Goal: Task Accomplishment & Management: Use online tool/utility

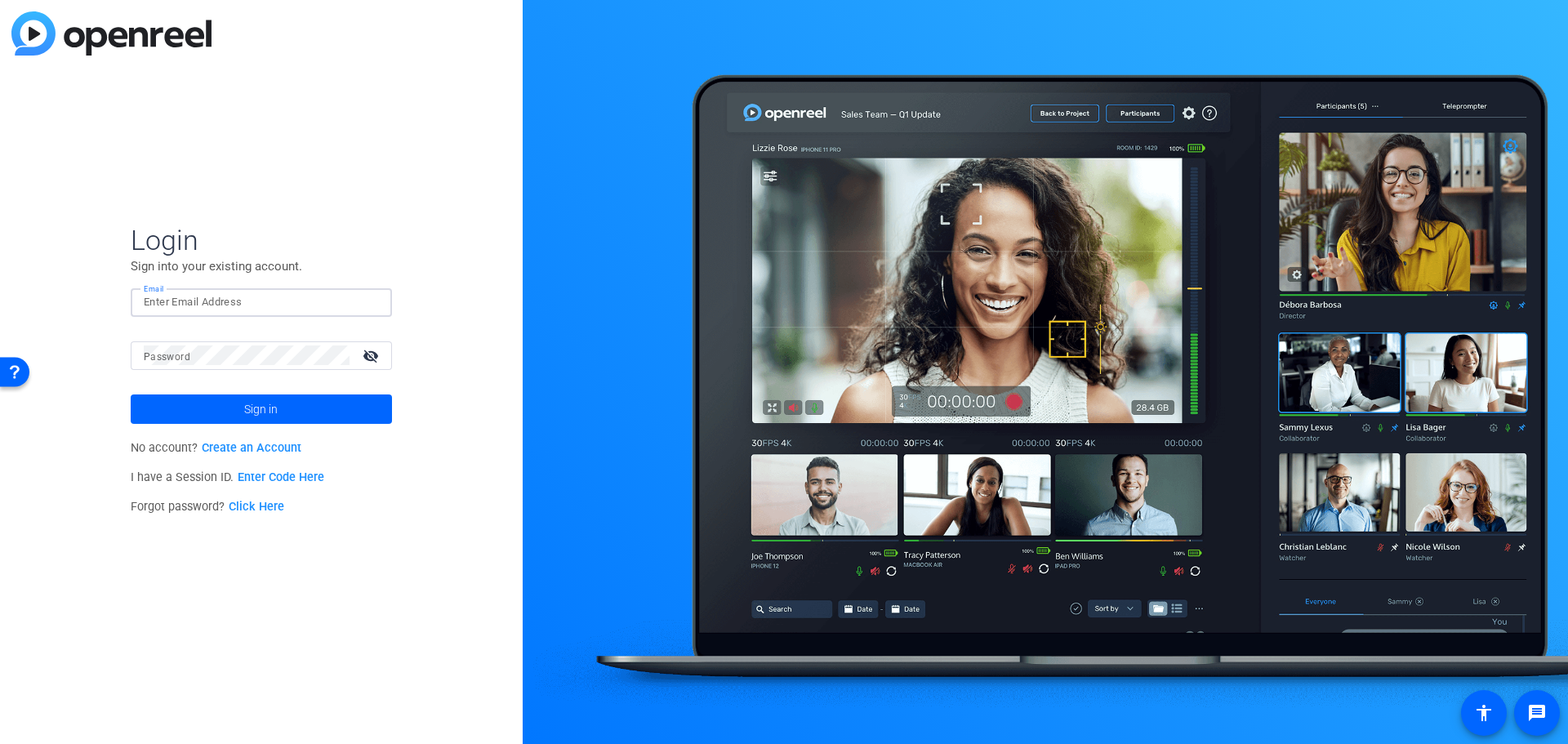
click at [287, 304] on input "Email" at bounding box center [261, 302] width 235 height 19
type input "[PERSON_NAME][EMAIL_ADDRESS][PERSON_NAME][DOMAIN_NAME]"
click at [242, 399] on span at bounding box center [261, 409] width 261 height 39
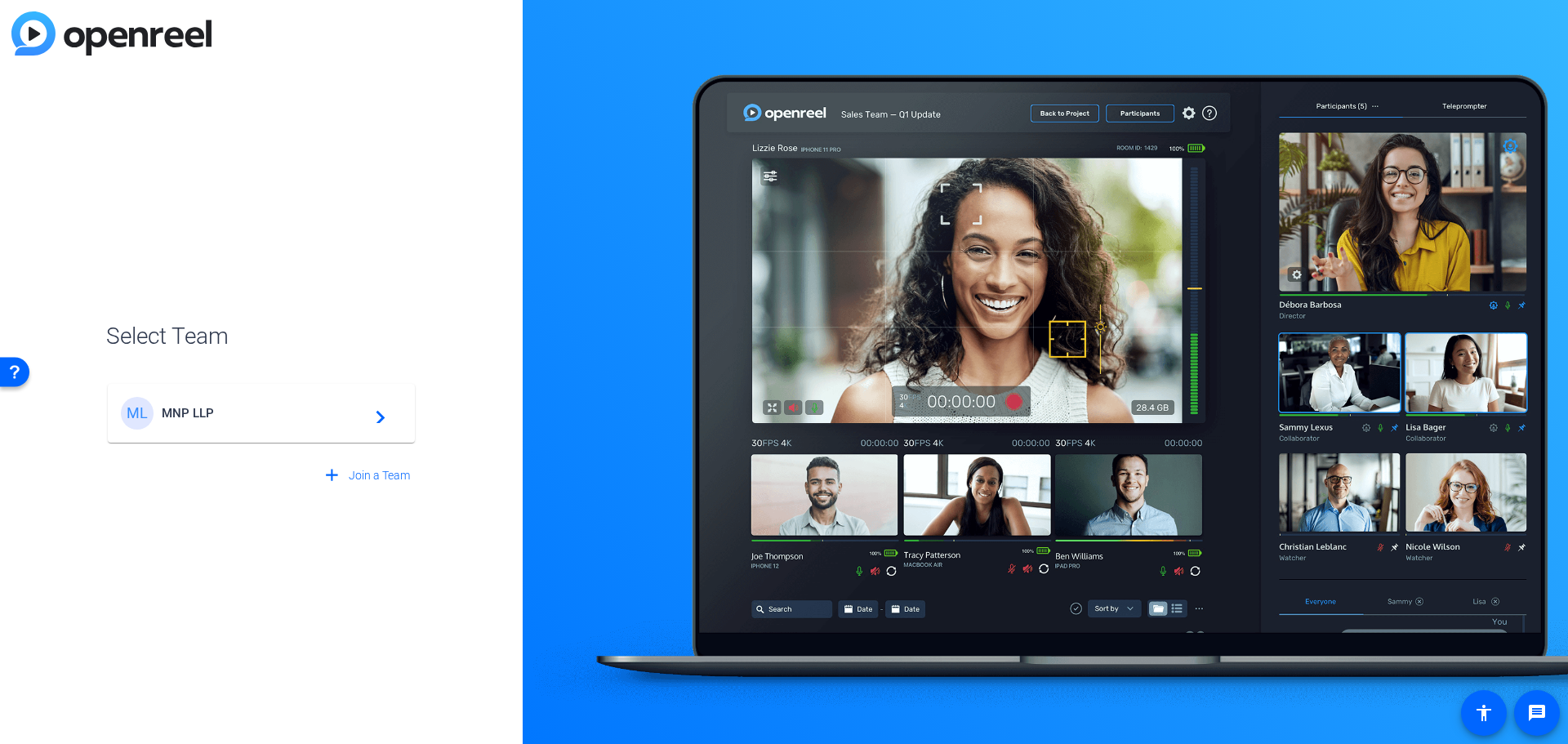
click at [254, 410] on span "MNP LLP" at bounding box center [264, 412] width 204 height 14
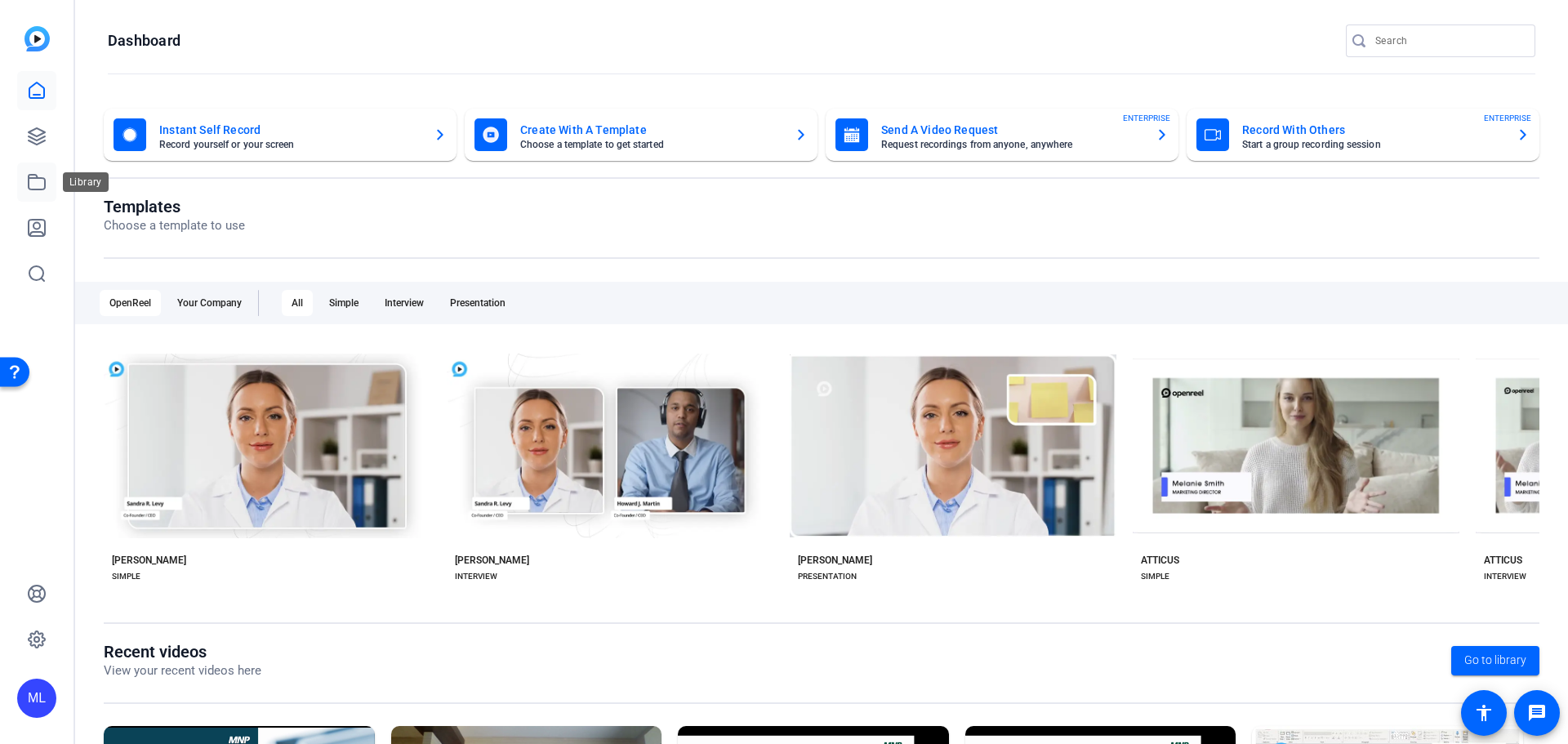
click at [32, 186] on icon at bounding box center [36, 181] width 19 height 19
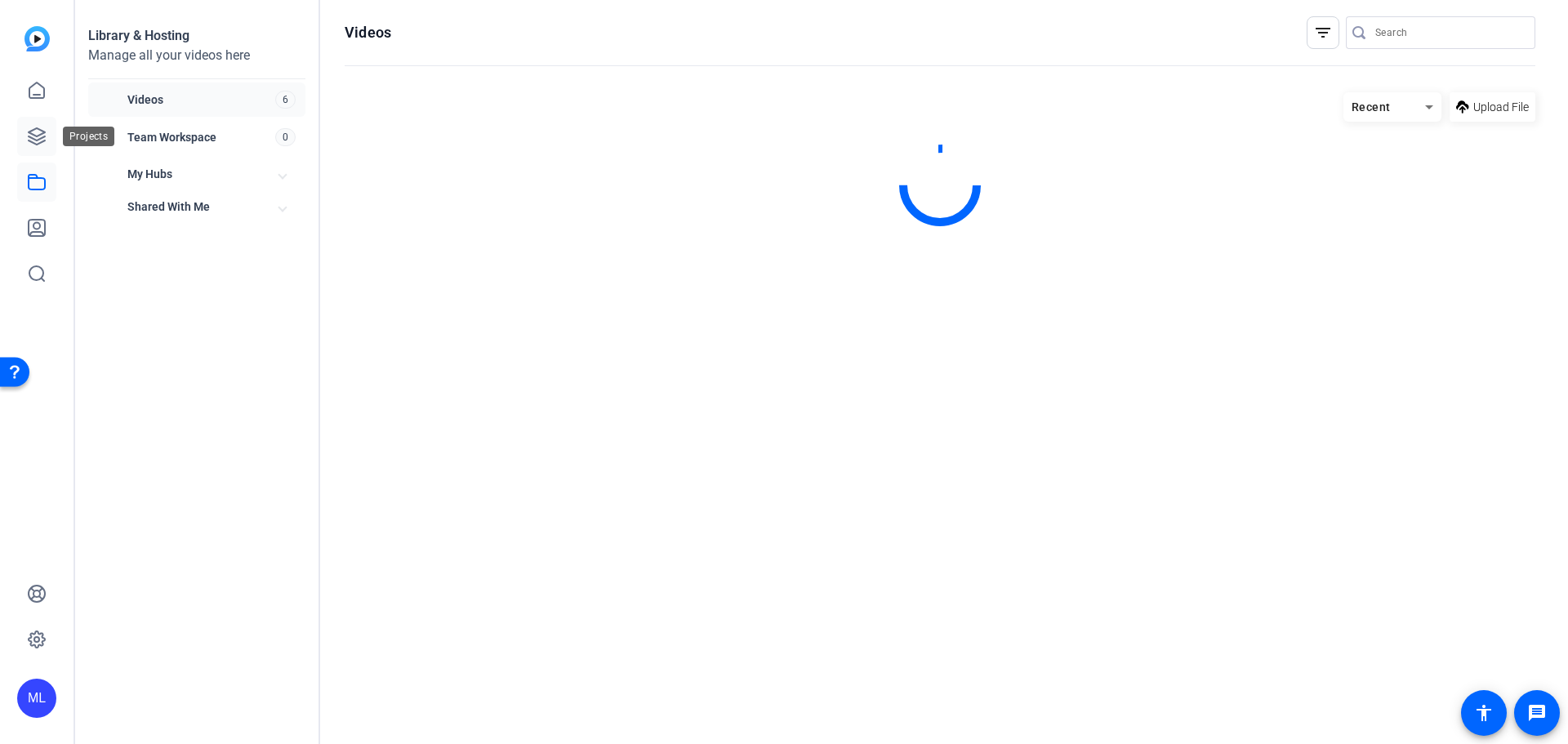
click at [34, 144] on icon at bounding box center [36, 136] width 19 height 19
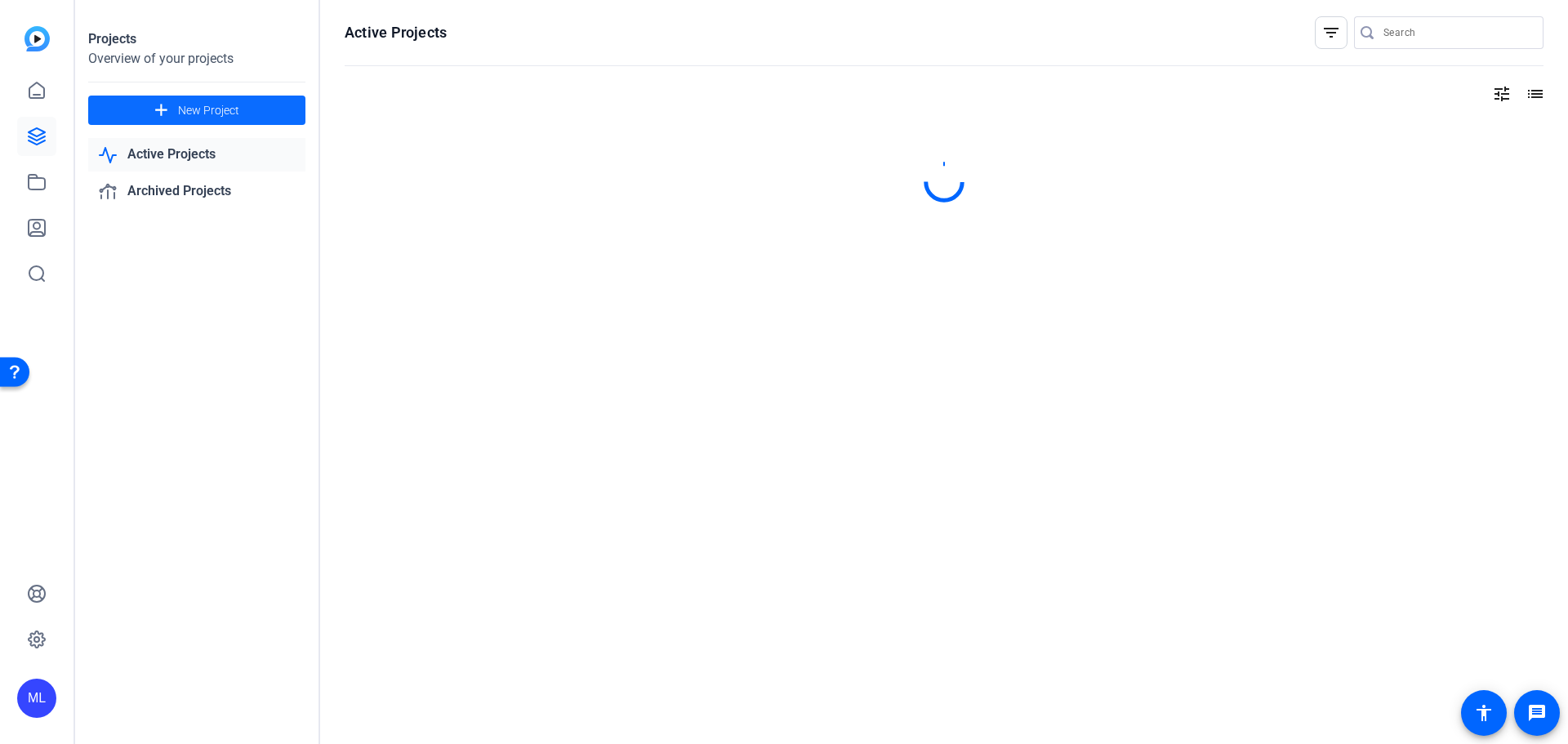
click at [175, 111] on span at bounding box center [197, 110] width 218 height 39
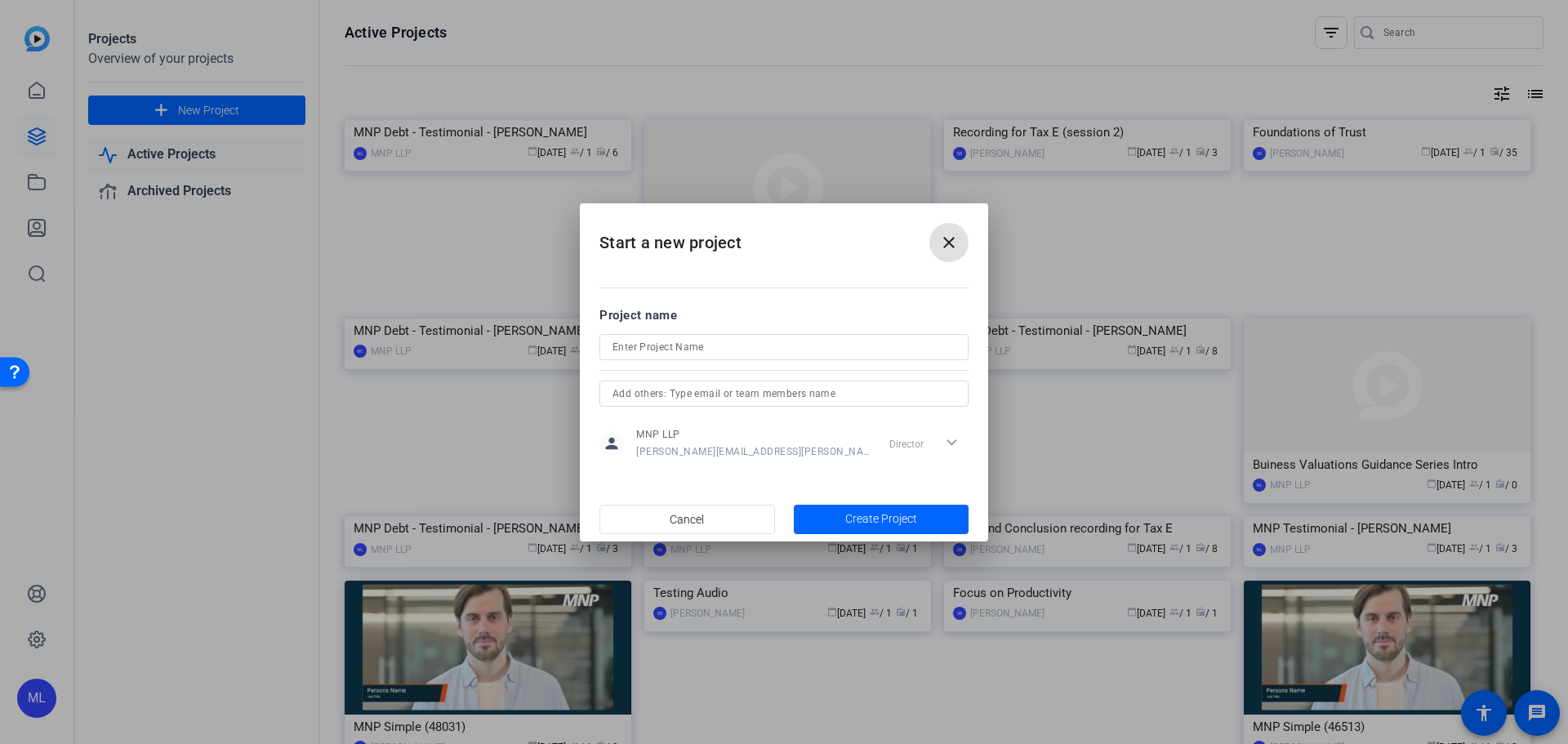
click at [751, 353] on input at bounding box center [784, 347] width 343 height 19
click at [741, 352] on input at bounding box center [784, 347] width 343 height 19
click at [779, 353] on input "MNP Debt - Testimonial -" at bounding box center [784, 347] width 343 height 19
type input "MNP Debt - Testimonial - [PERSON_NAME]"
click at [873, 514] on span "Create Project" at bounding box center [881, 519] width 72 height 17
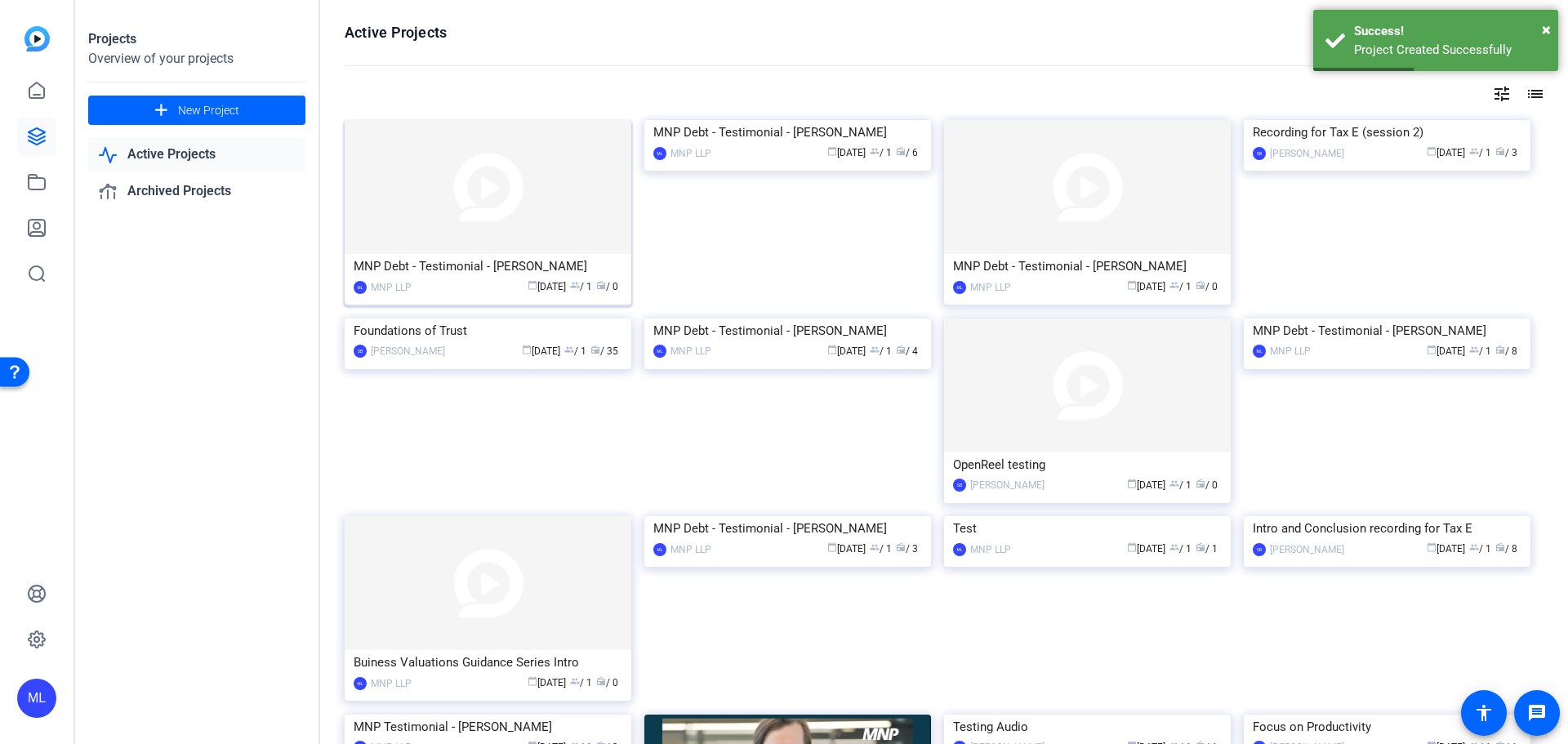
click at [504, 197] on img at bounding box center [488, 186] width 287 height 134
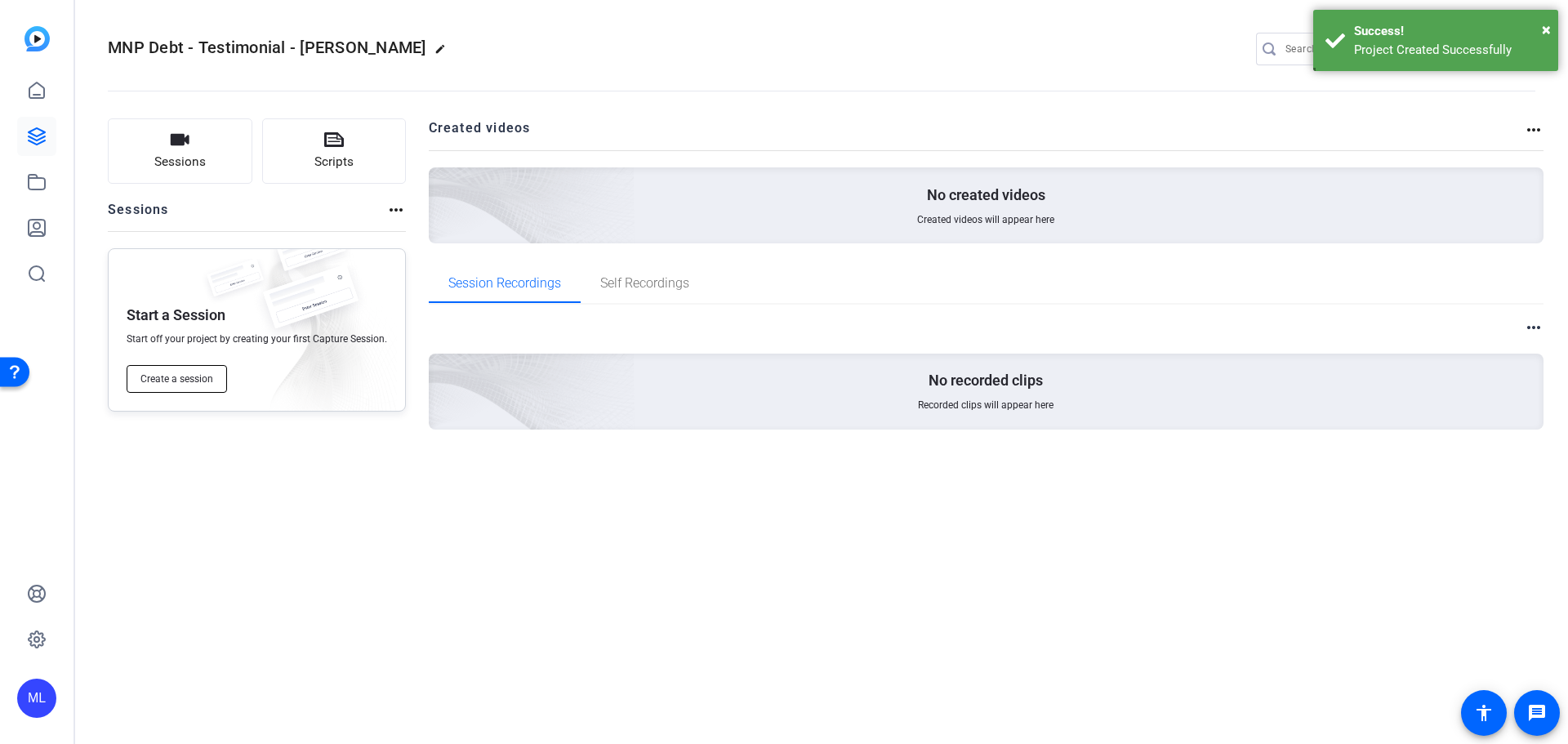
click at [207, 371] on button "Create a session" at bounding box center [176, 379] width 100 height 28
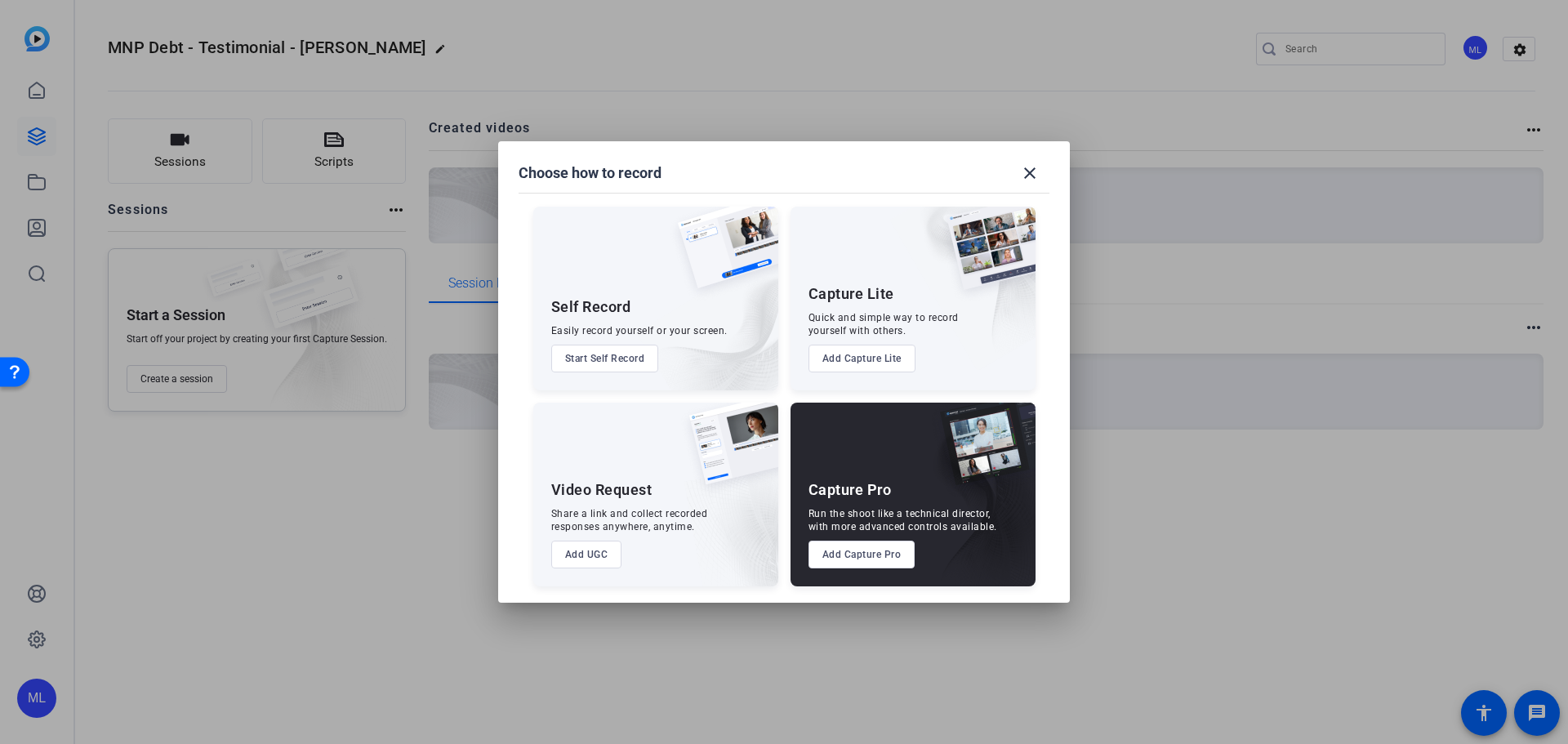
click at [870, 548] on button "Add Capture Pro" at bounding box center [862, 554] width 107 height 28
click at [870, 548] on div "Choose how to record close Self Record Easily record yourself or your screen. S…" at bounding box center [784, 372] width 1568 height 744
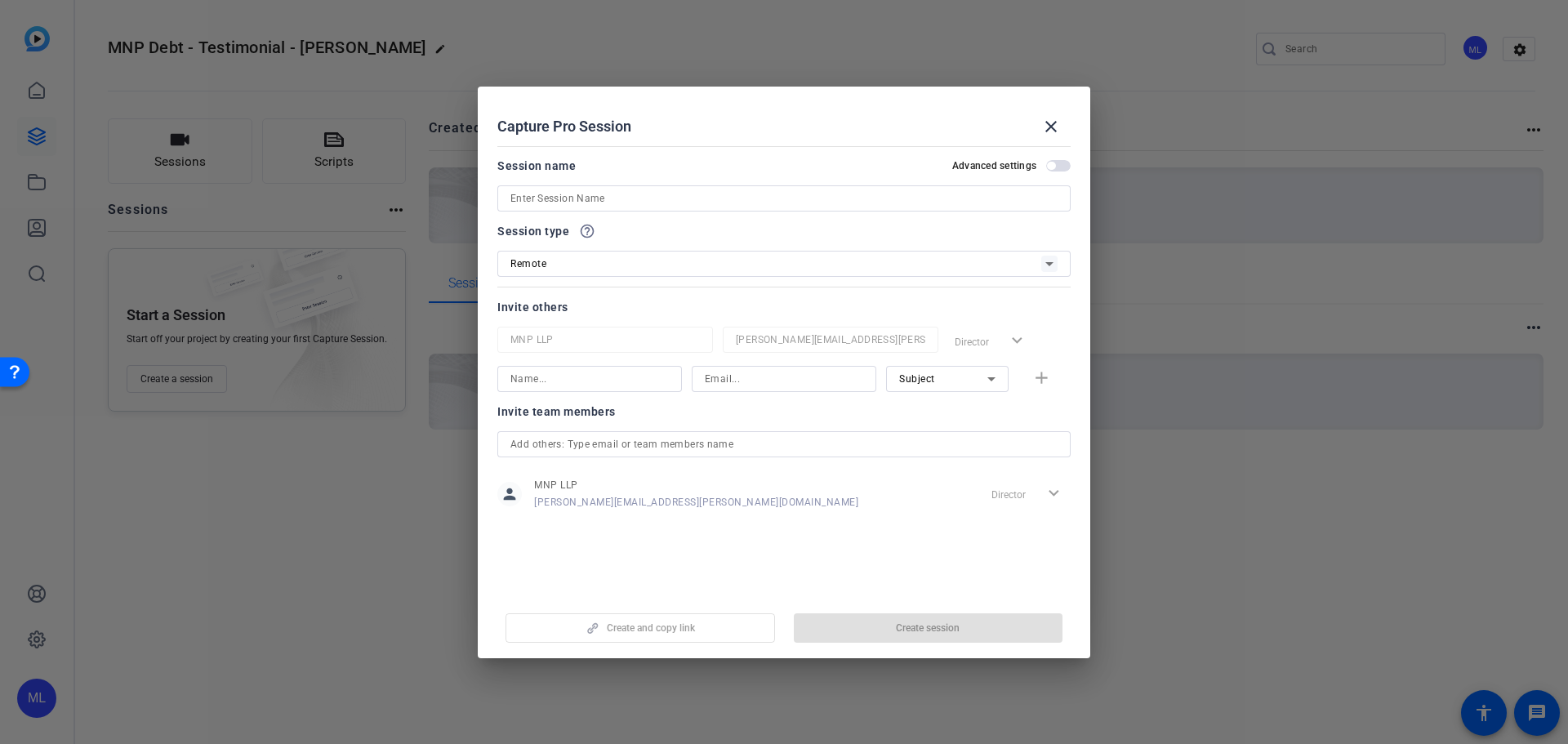
click at [622, 203] on input at bounding box center [784, 198] width 547 height 19
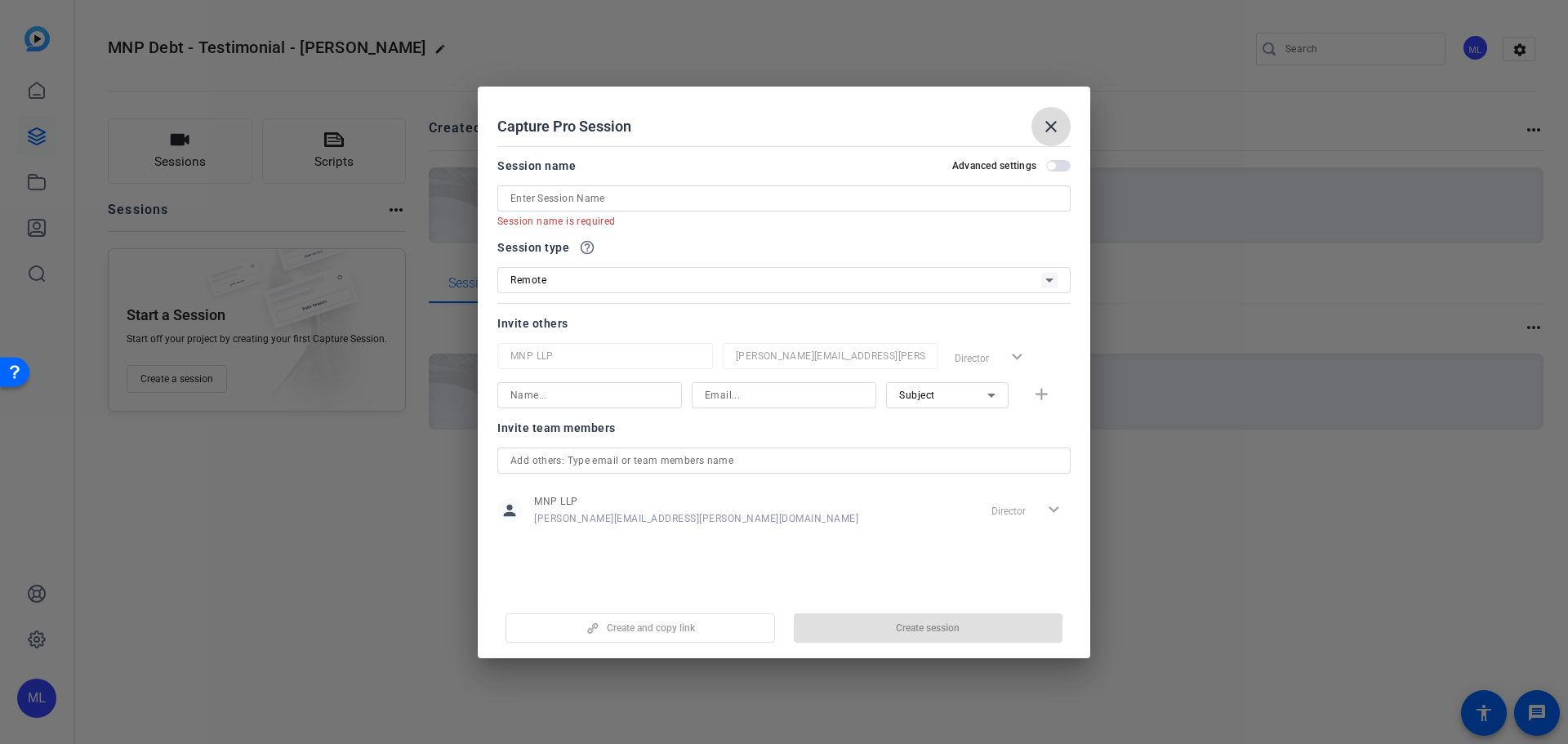
click at [1057, 127] on mat-icon "close" at bounding box center [1051, 126] width 19 height 19
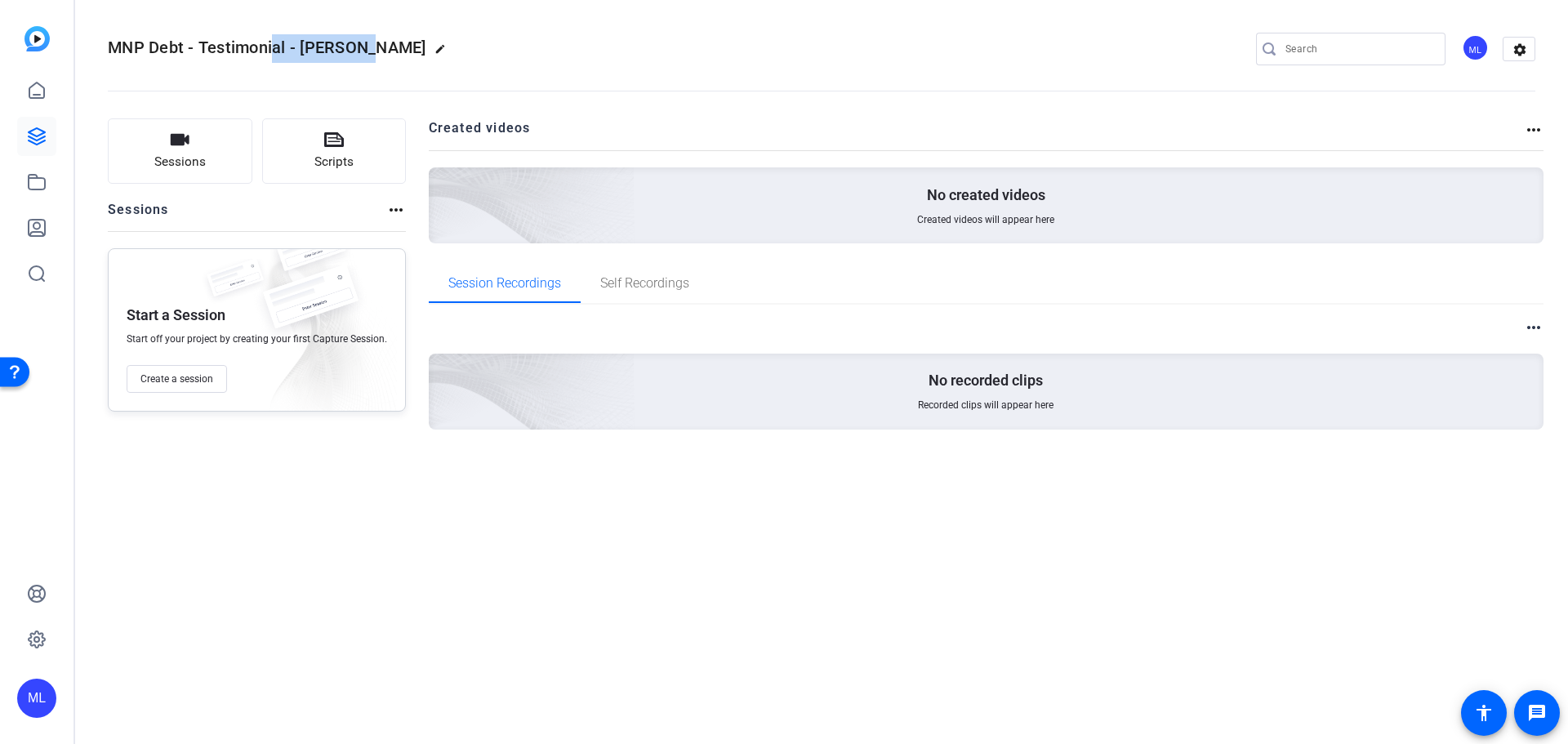
drag, startPoint x: 378, startPoint y: 52, endPoint x: 299, endPoint y: 53, distance: 79.0
click at [274, 54] on span "MNP Debt - Testimonial - [PERSON_NAME]" at bounding box center [267, 47] width 319 height 19
click at [180, 386] on button "Create a session" at bounding box center [176, 379] width 100 height 28
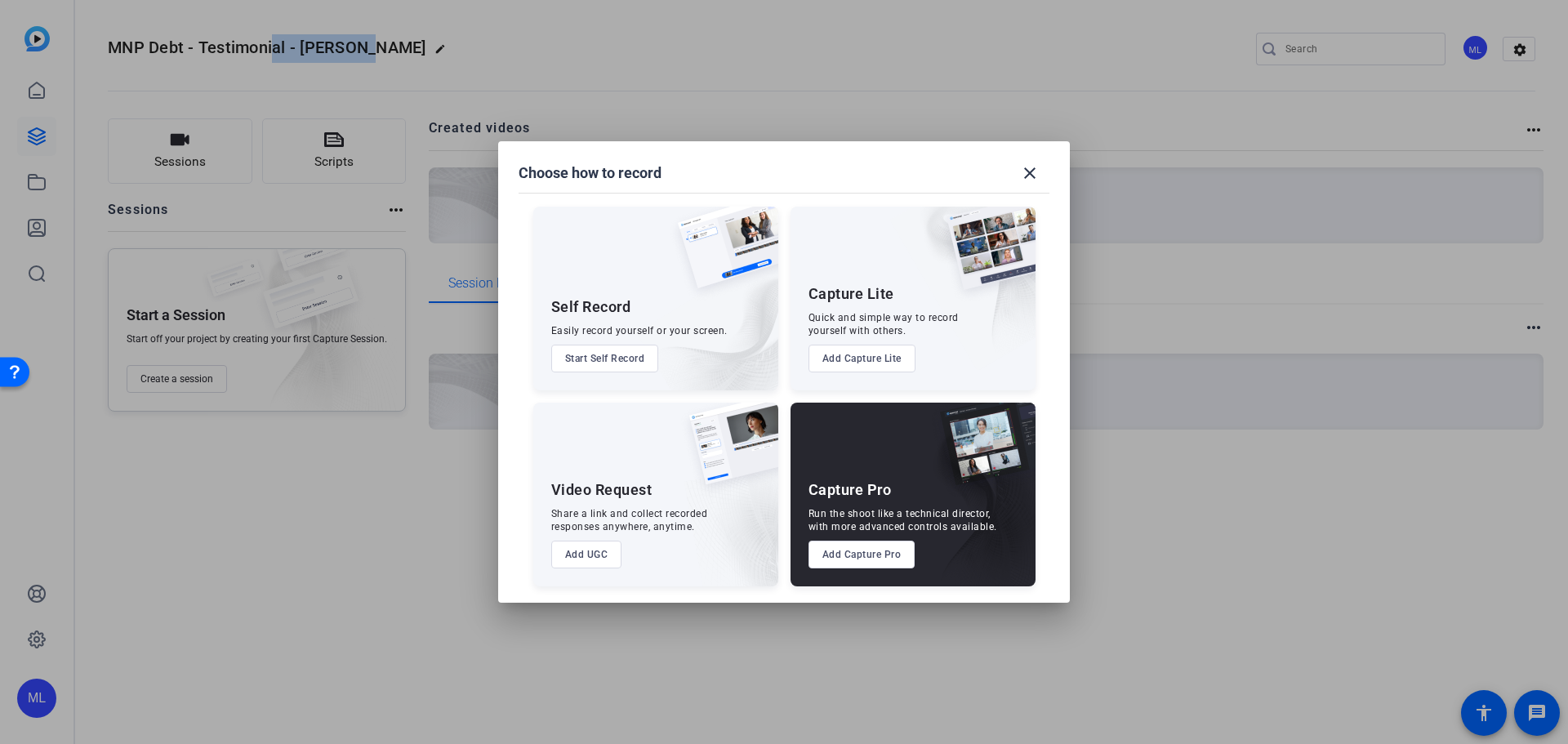
click at [866, 551] on button "Add Capture Pro" at bounding box center [862, 554] width 107 height 28
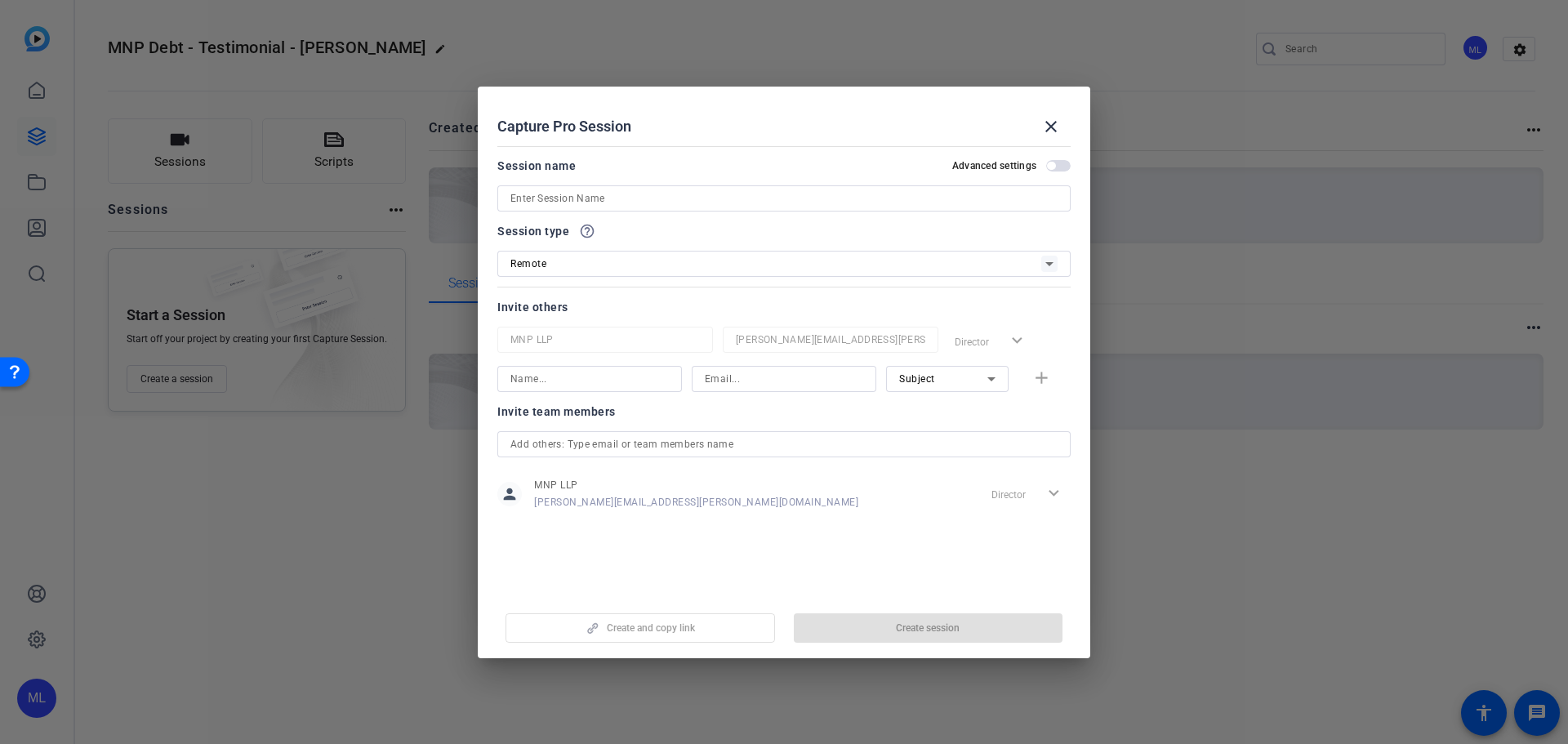
click at [639, 195] on input at bounding box center [784, 198] width 547 height 19
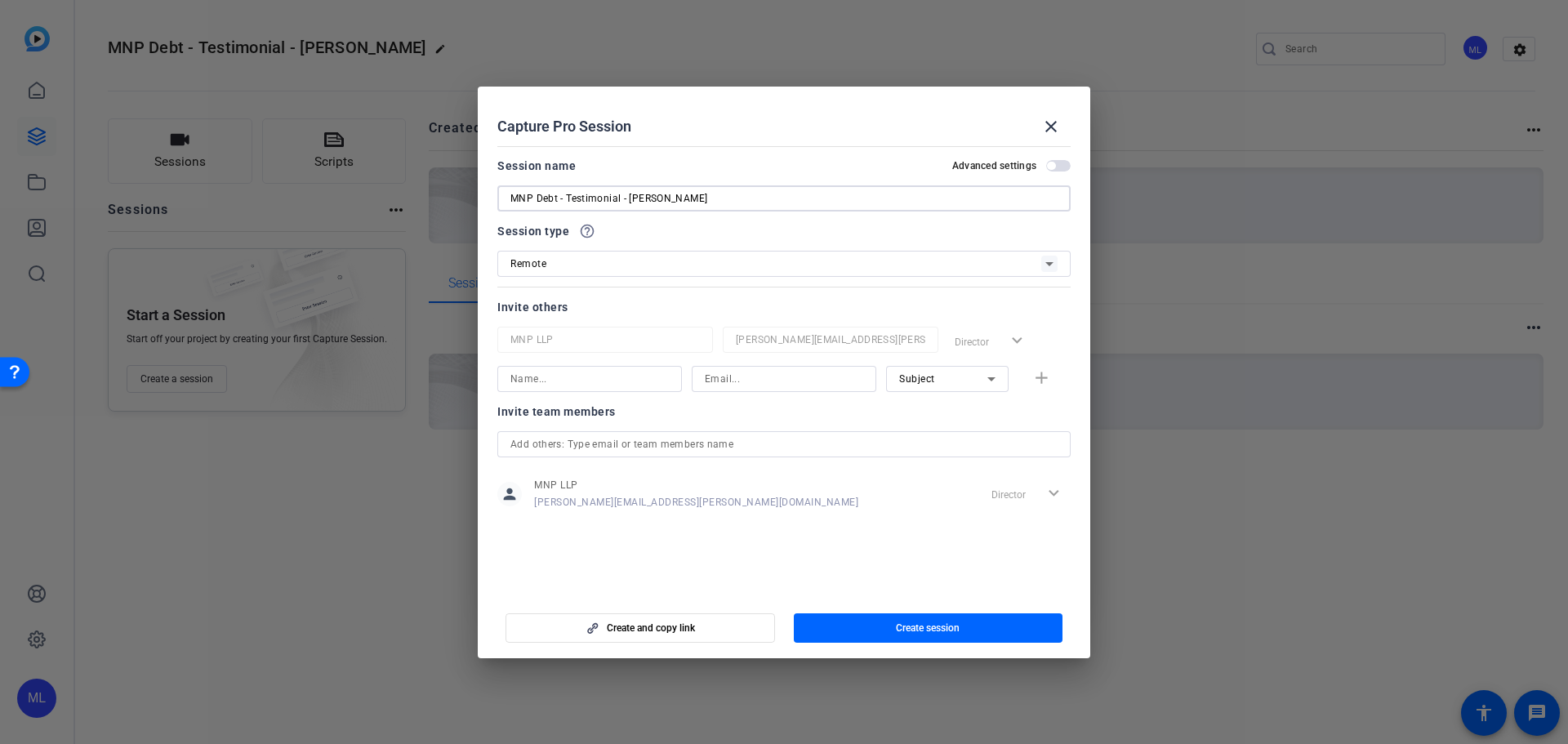
type input "MNP Debt - Testimonial - [PERSON_NAME]"
click at [619, 382] on input at bounding box center [590, 379] width 159 height 19
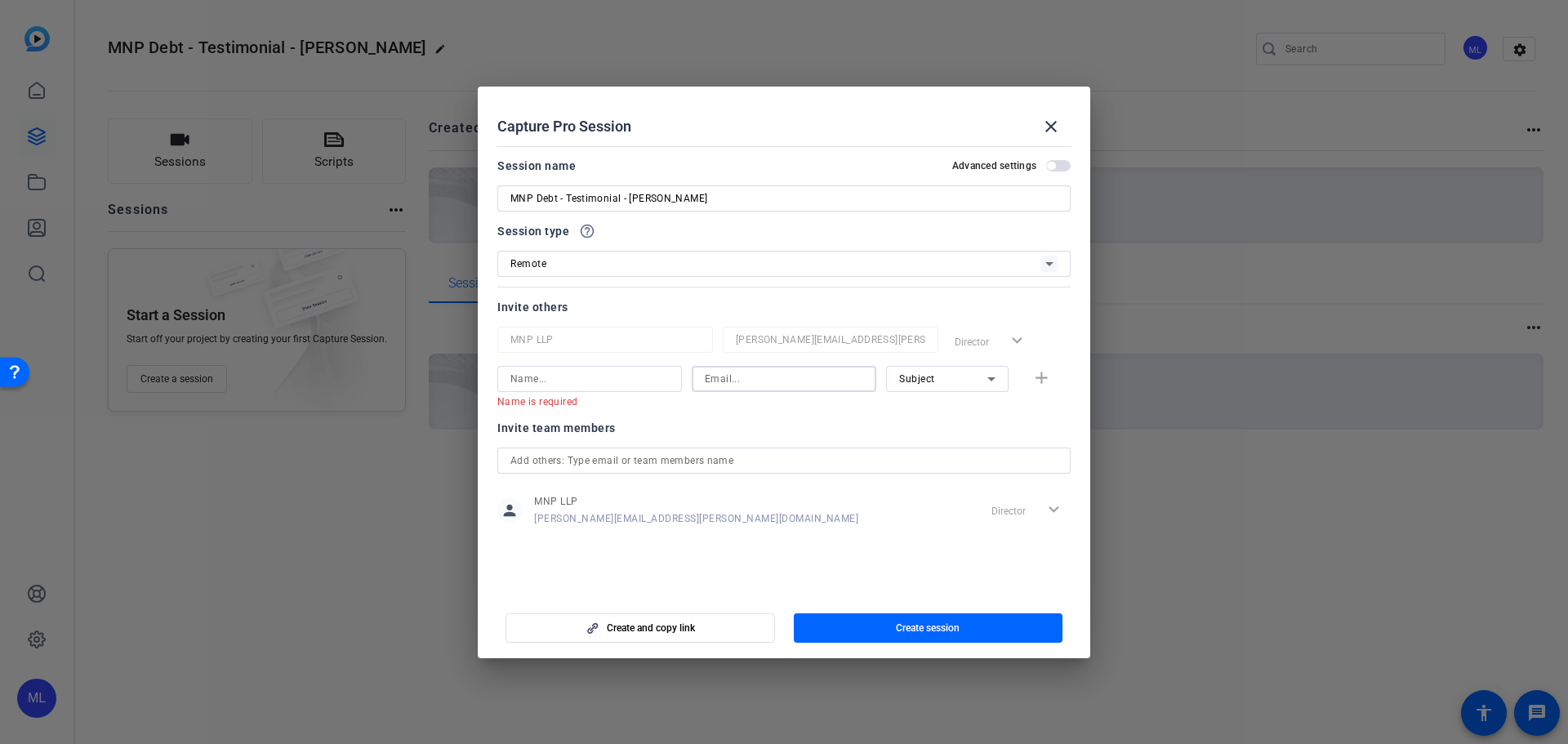
click at [773, 381] on input at bounding box center [784, 379] width 159 height 19
paste input "JaCo8279!"
type input "JaCo8279!"
drag, startPoint x: 795, startPoint y: 378, endPoint x: 635, endPoint y: 380, distance: 160.0
click at [635, 380] on div "Name is required JaCo8279! Subject add" at bounding box center [784, 387] width 574 height 42
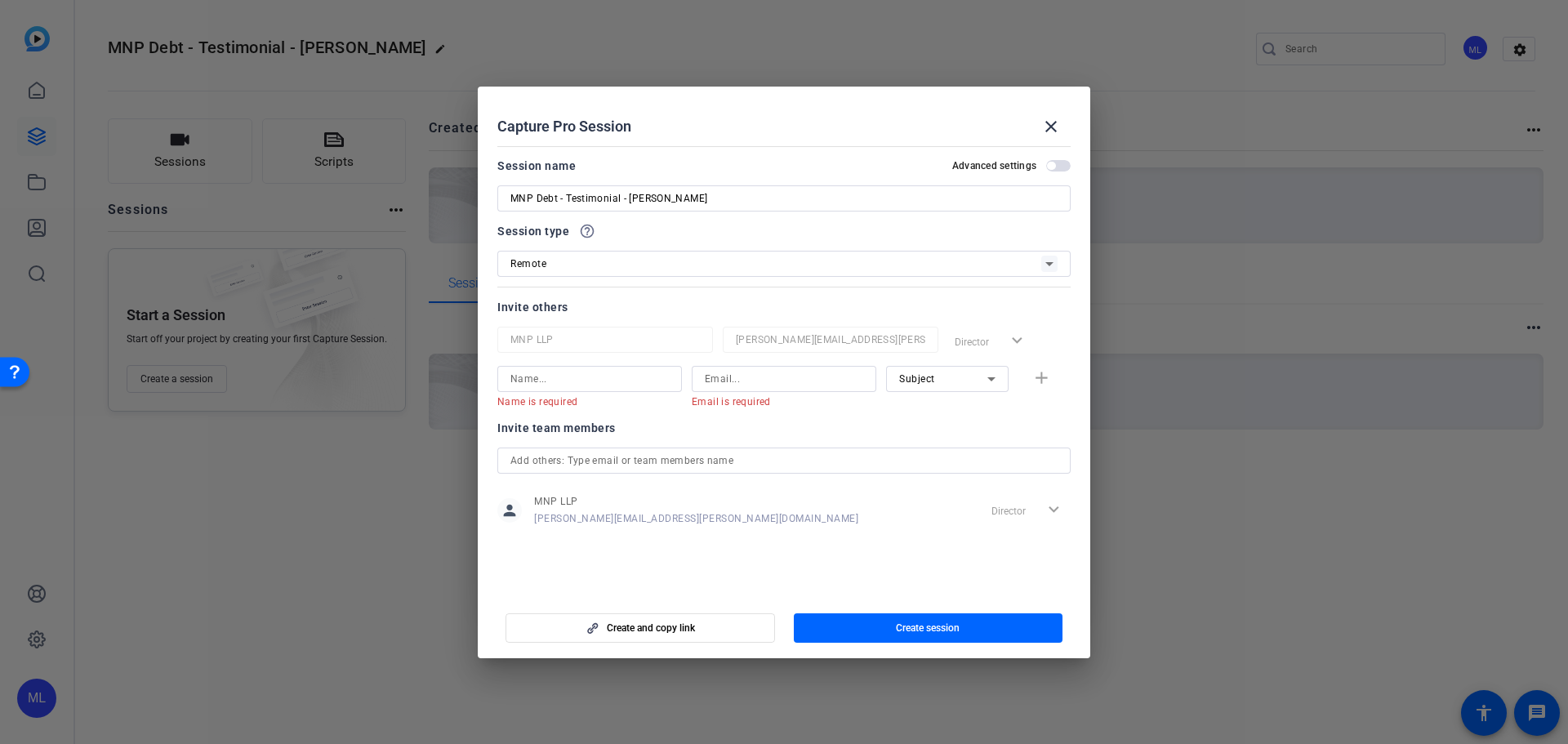
click at [866, 565] on mat-dialog-content "Session name Advanced settings MNP Debt - Testimonial - [PERSON_NAME] Session t…" at bounding box center [784, 366] width 612 height 453
click at [752, 380] on input at bounding box center [784, 379] width 159 height 19
paste input "[EMAIL_ADDRESS][DOMAIN_NAME]"
type input "[EMAIL_ADDRESS][DOMAIN_NAME]"
drag, startPoint x: 575, startPoint y: 382, endPoint x: 450, endPoint y: 391, distance: 125.3
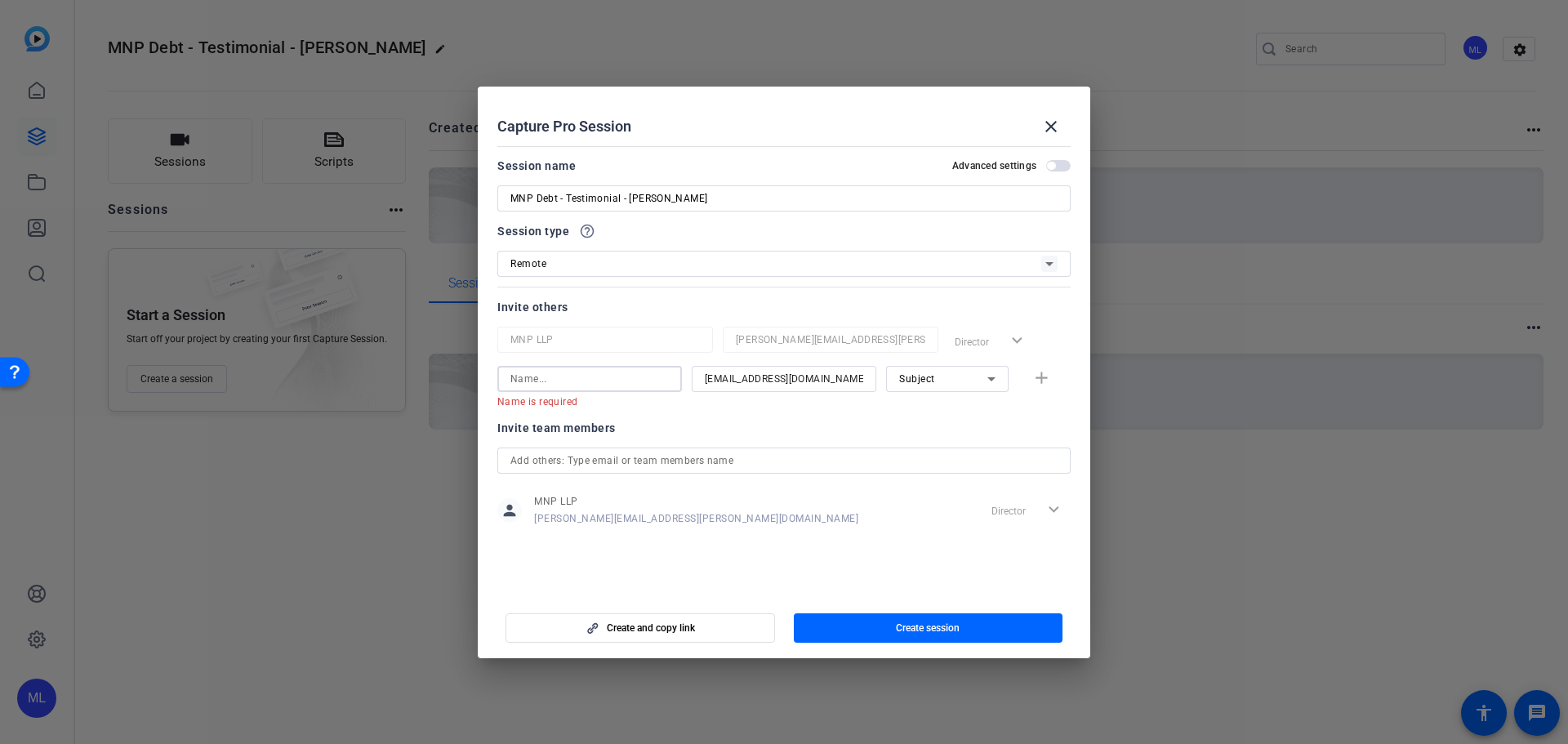
click at [453, 388] on div "Choose how to record close Self Record Easily record yourself or your screen. S…" at bounding box center [784, 372] width 1568 height 744
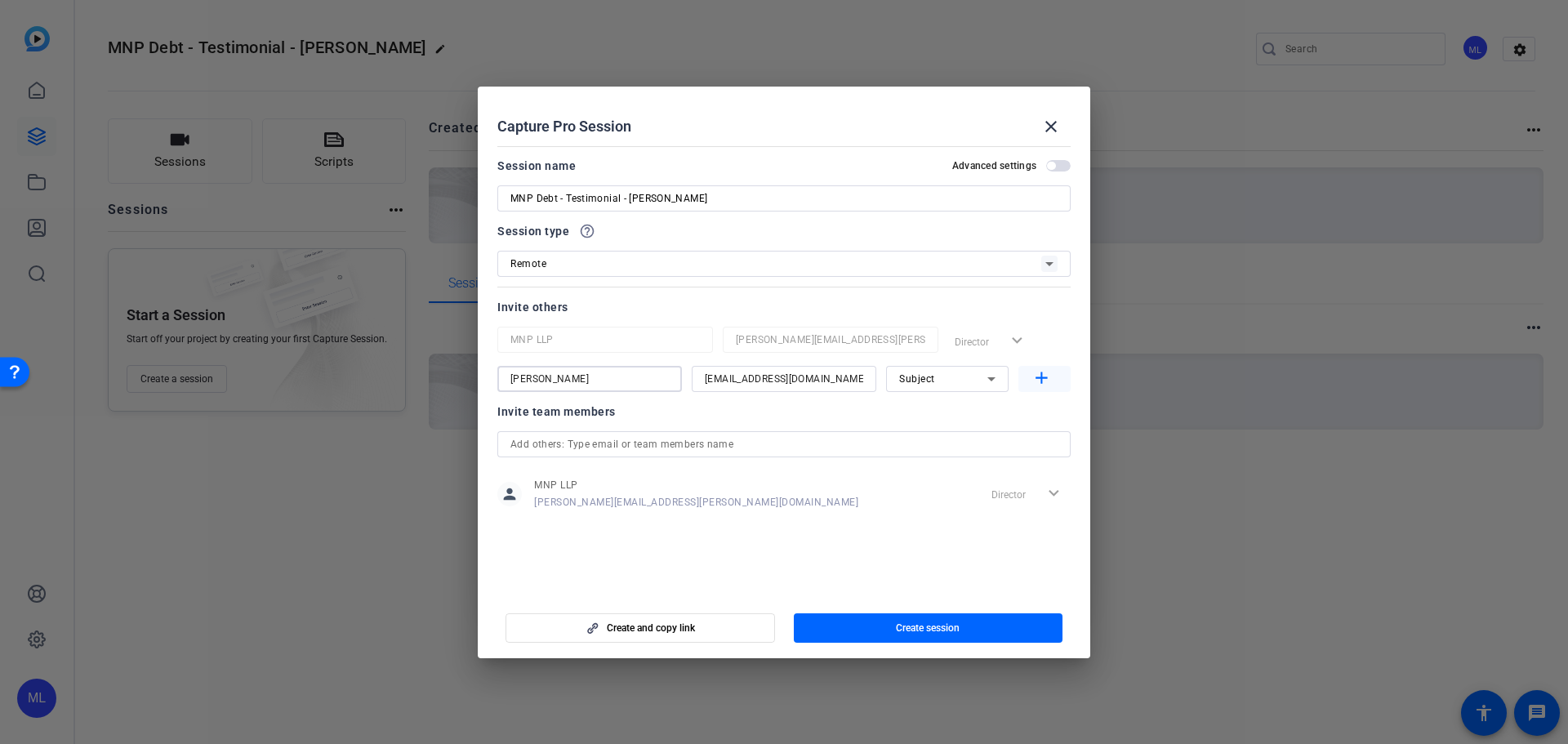
type input "[PERSON_NAME]"
click at [1045, 373] on mat-icon "add" at bounding box center [1042, 379] width 20 height 20
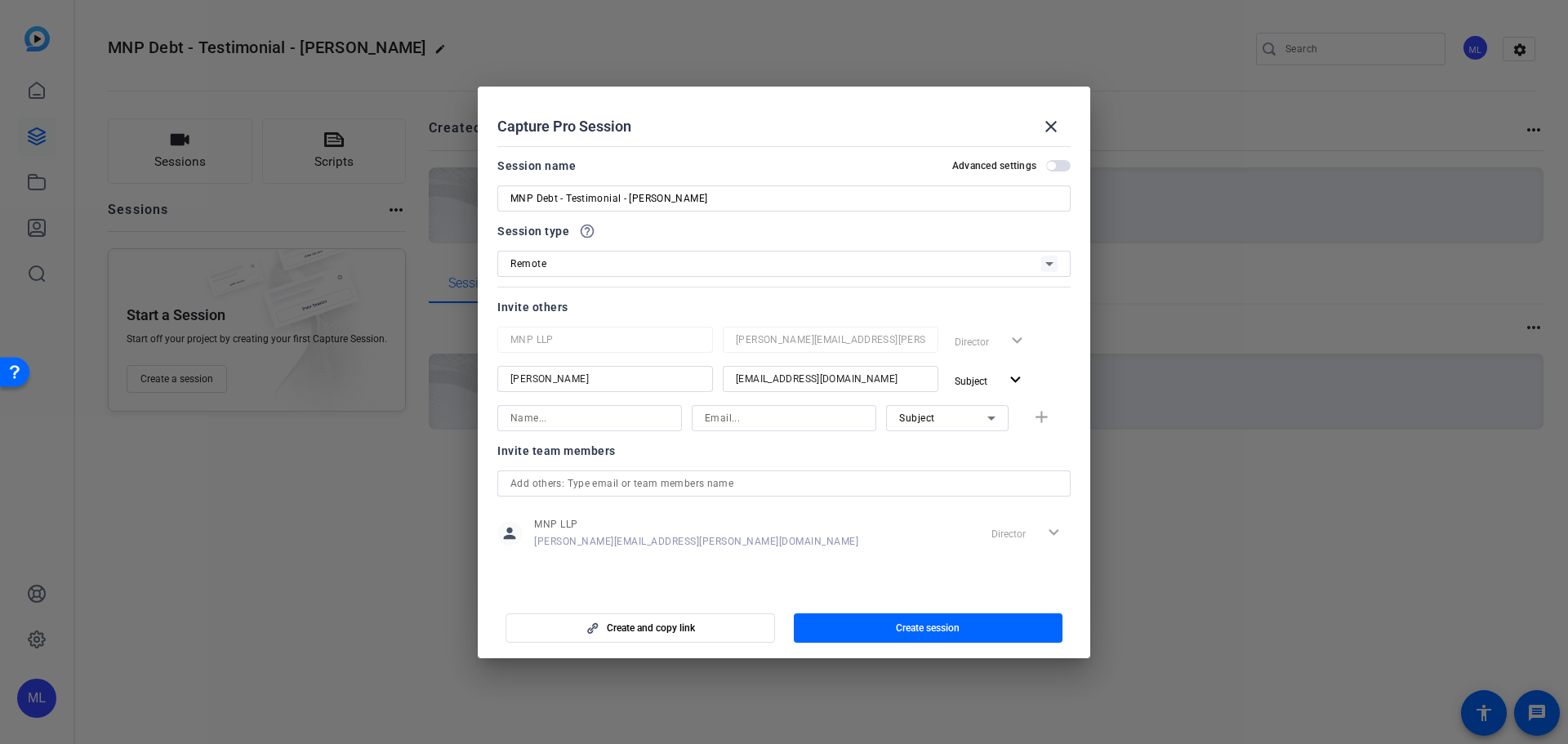
click at [604, 421] on input at bounding box center [590, 418] width 159 height 19
click at [742, 423] on input at bounding box center [784, 418] width 159 height 19
paste input "[PERSON_NAME][EMAIL_ADDRESS][DOMAIN_NAME]"
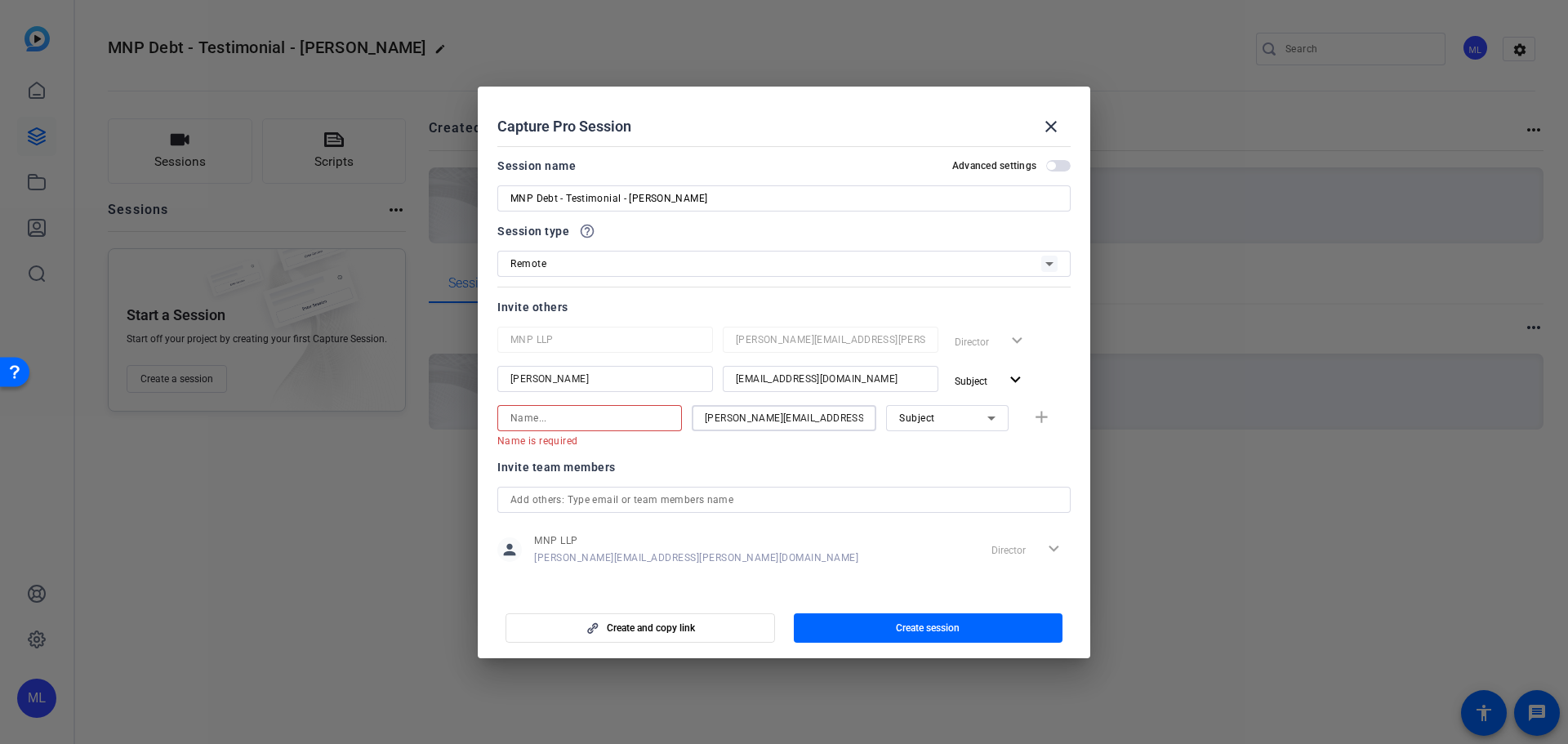
drag, startPoint x: 771, startPoint y: 420, endPoint x: 657, endPoint y: 418, distance: 114.0
click at [657, 418] on div "Name is required [PERSON_NAME][EMAIL_ADDRESS][DOMAIN_NAME] Subject add" at bounding box center [784, 426] width 574 height 42
drag, startPoint x: 774, startPoint y: 420, endPoint x: 634, endPoint y: 418, distance: 140.0
click at [634, 418] on div "Name is required [PERSON_NAME][EMAIL_ADDRESS][DOMAIN_NAME] Subject add" at bounding box center [784, 426] width 574 height 42
type input "[PERSON_NAME][EMAIL_ADDRESS][DOMAIN_NAME]"
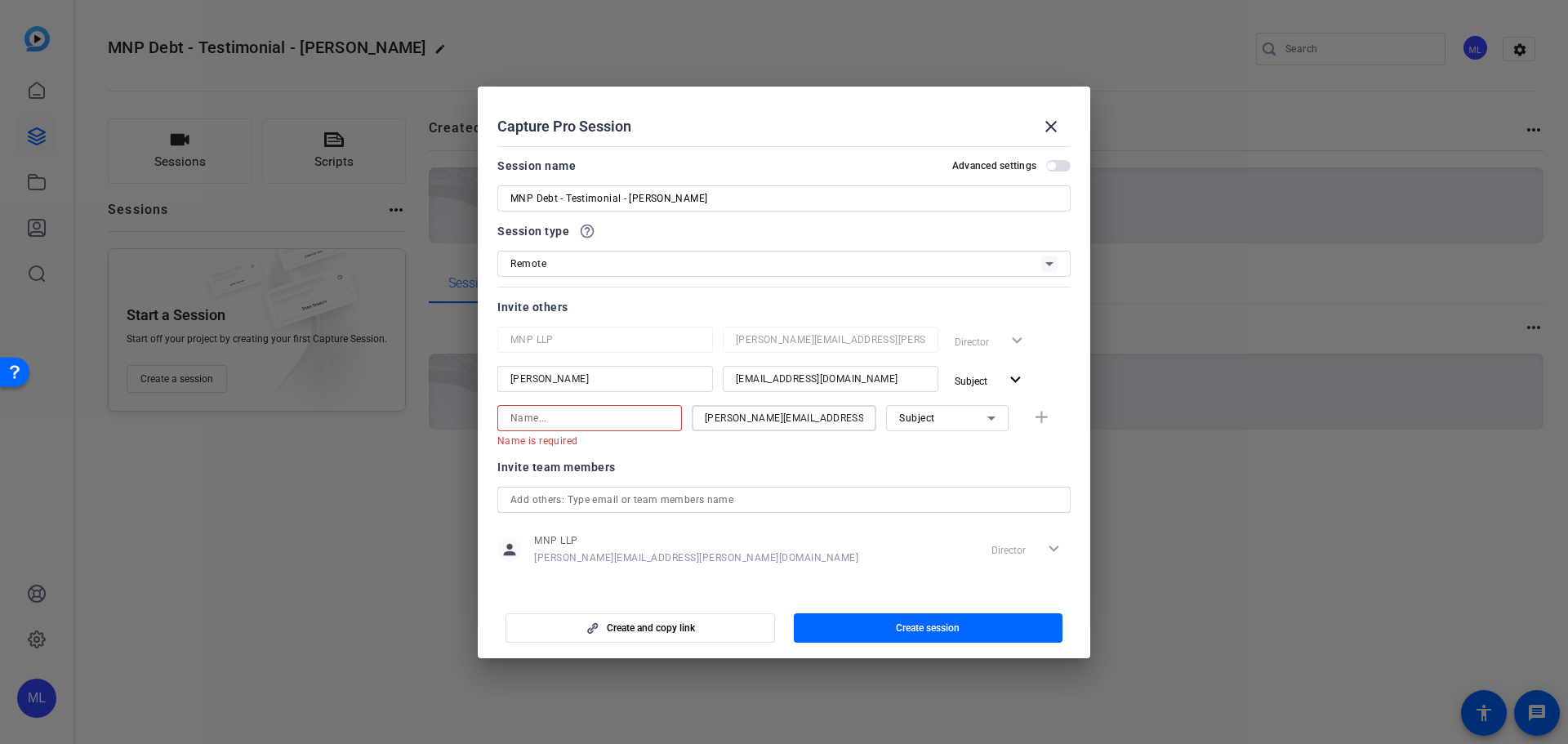
click at [594, 417] on input at bounding box center [590, 418] width 159 height 19
paste input "[PERSON_NAME].LaNoire"
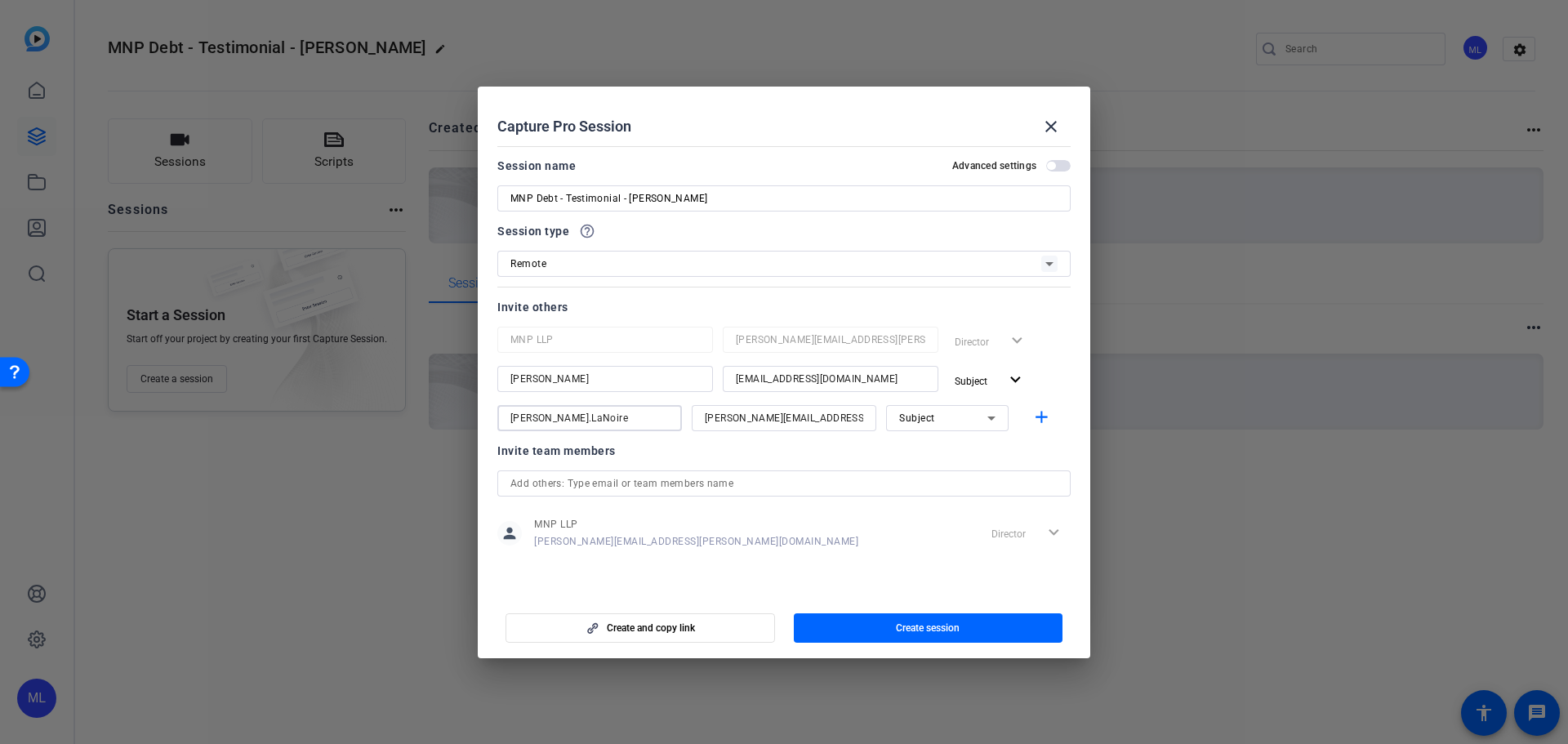
click at [551, 419] on input "[PERSON_NAME].LaNoire" at bounding box center [590, 418] width 159 height 19
type input "[PERSON_NAME]"
click at [950, 416] on div "Subject" at bounding box center [943, 418] width 89 height 20
click at [941, 453] on span "Collaborator" at bounding box center [929, 450] width 60 height 19
click at [1045, 422] on mat-icon "add" at bounding box center [1042, 418] width 20 height 20
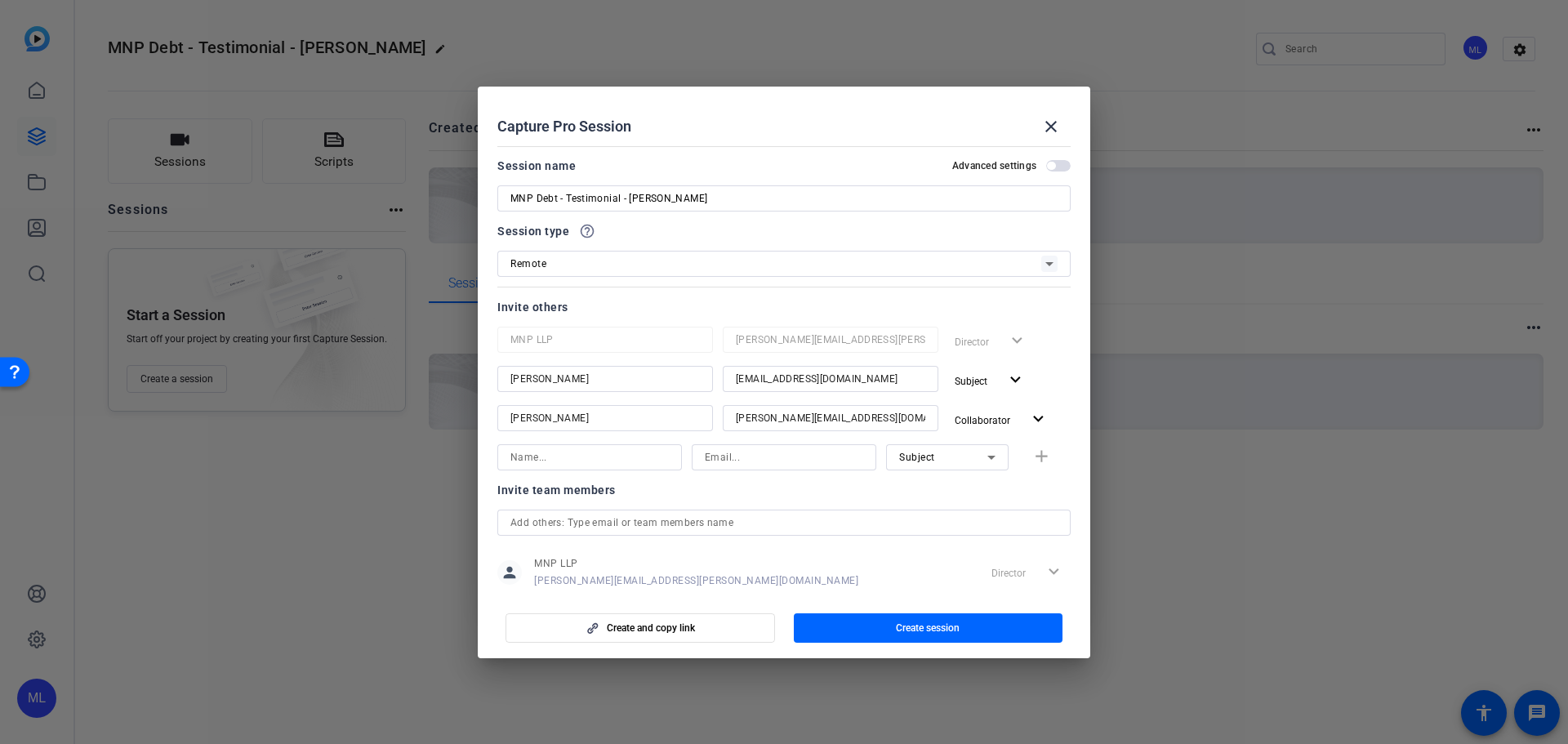
click at [765, 585] on div "person MNP LLP [PERSON_NAME][EMAIL_ADDRESS][PERSON_NAME][DOMAIN_NAME] Director …" at bounding box center [784, 573] width 574 height 40
click at [752, 462] on input at bounding box center [784, 457] width 159 height 19
paste input "[PERSON_NAME][EMAIL_ADDRESS][PERSON_NAME][DOMAIN_NAME]"
drag, startPoint x: 781, startPoint y: 461, endPoint x: 658, endPoint y: 461, distance: 123.0
click at [658, 461] on div "[PERSON_NAME][EMAIL_ADDRESS][PERSON_NAME][DOMAIN_NAME] Subject add" at bounding box center [784, 457] width 574 height 26
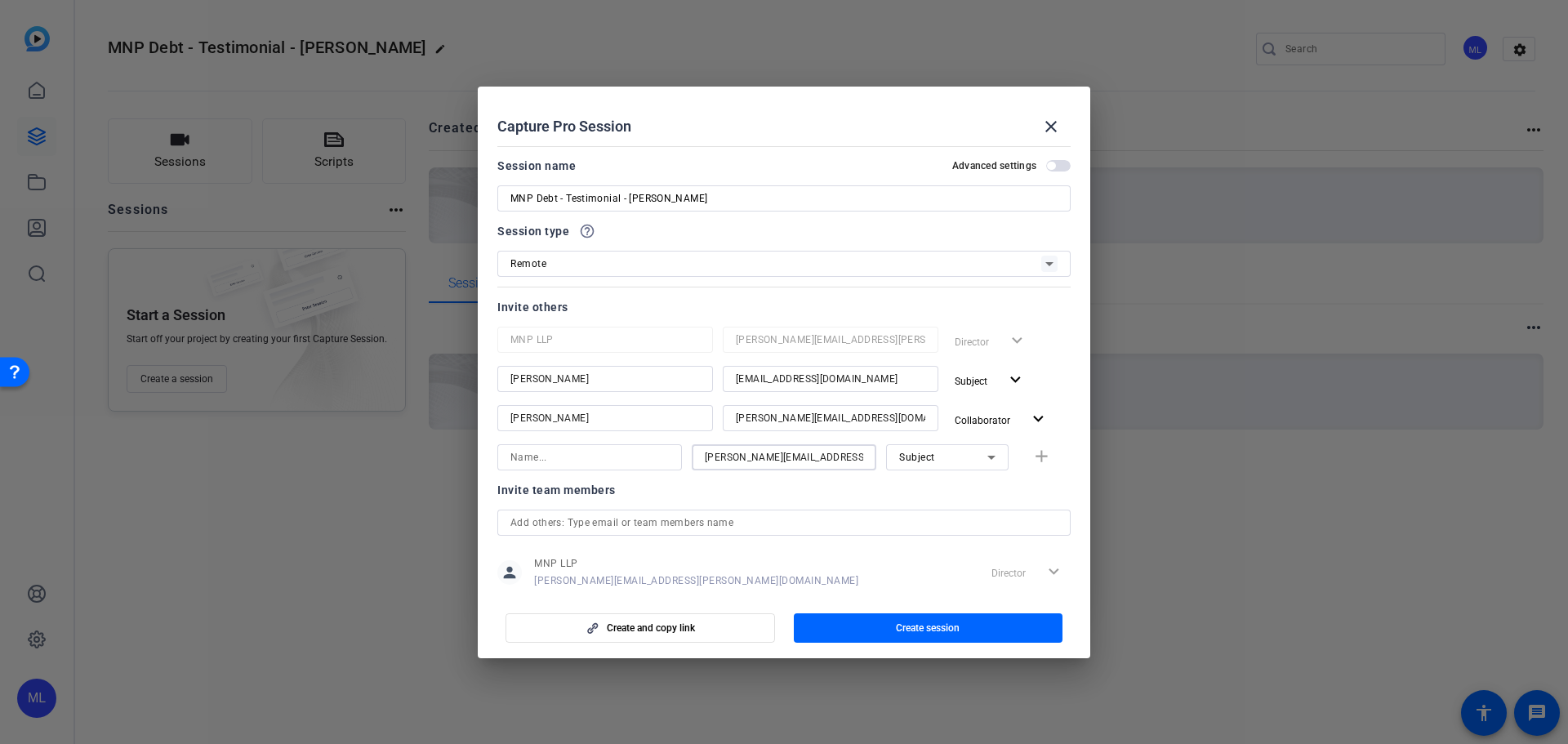
type input "[PERSON_NAME][EMAIL_ADDRESS][PERSON_NAME][DOMAIN_NAME]"
click at [572, 464] on input at bounding box center [590, 457] width 159 height 19
paste input "[PERSON_NAME].[PERSON_NAME]"
click at [549, 459] on input "[PERSON_NAME].[PERSON_NAME]" at bounding box center [590, 457] width 159 height 19
type input "[PERSON_NAME] [PERSON_NAME]"
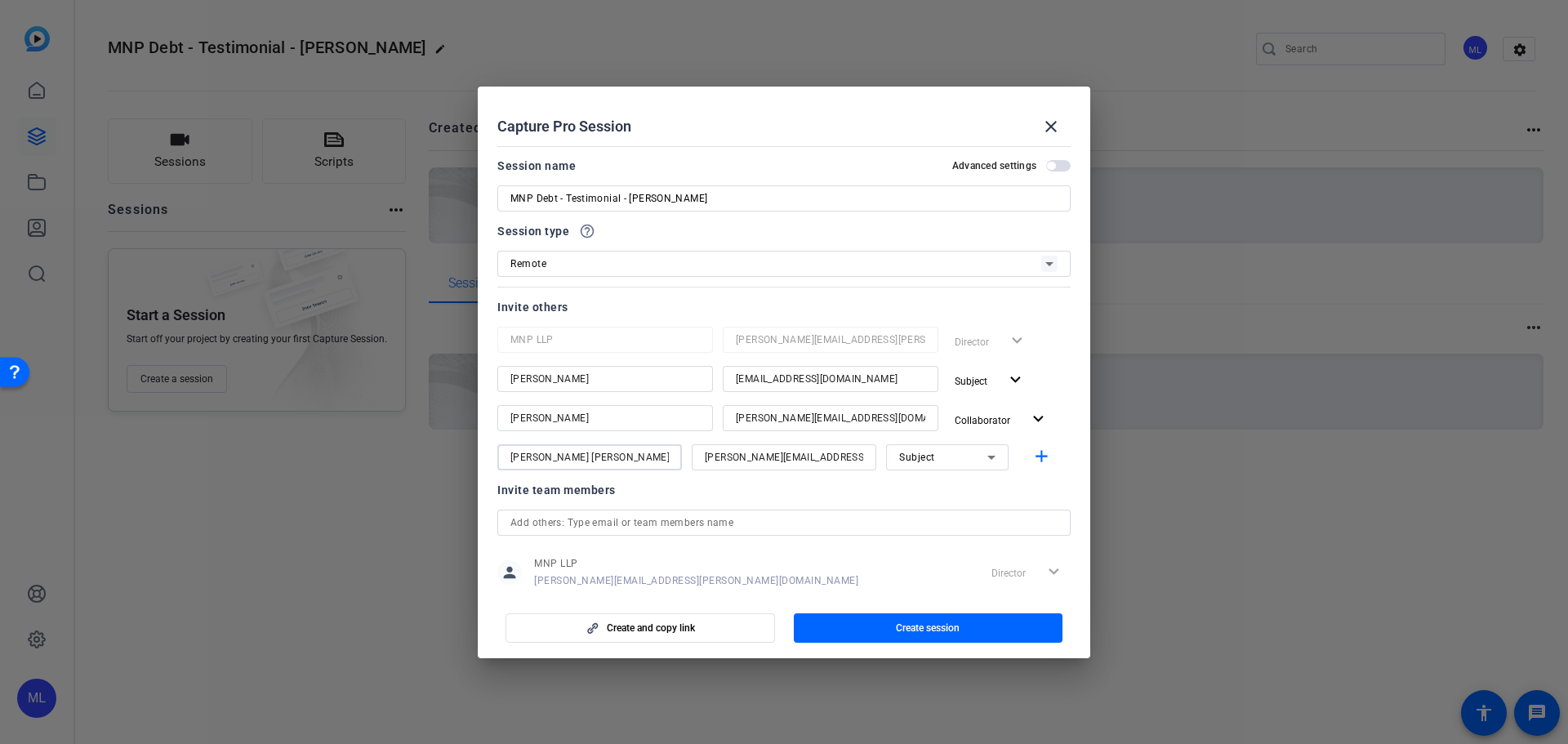
click at [953, 461] on div "Subject" at bounding box center [943, 457] width 89 height 20
click at [949, 495] on mat-option "Collaborator" at bounding box center [939, 490] width 122 height 26
click at [1032, 456] on mat-icon "add" at bounding box center [1042, 457] width 20 height 20
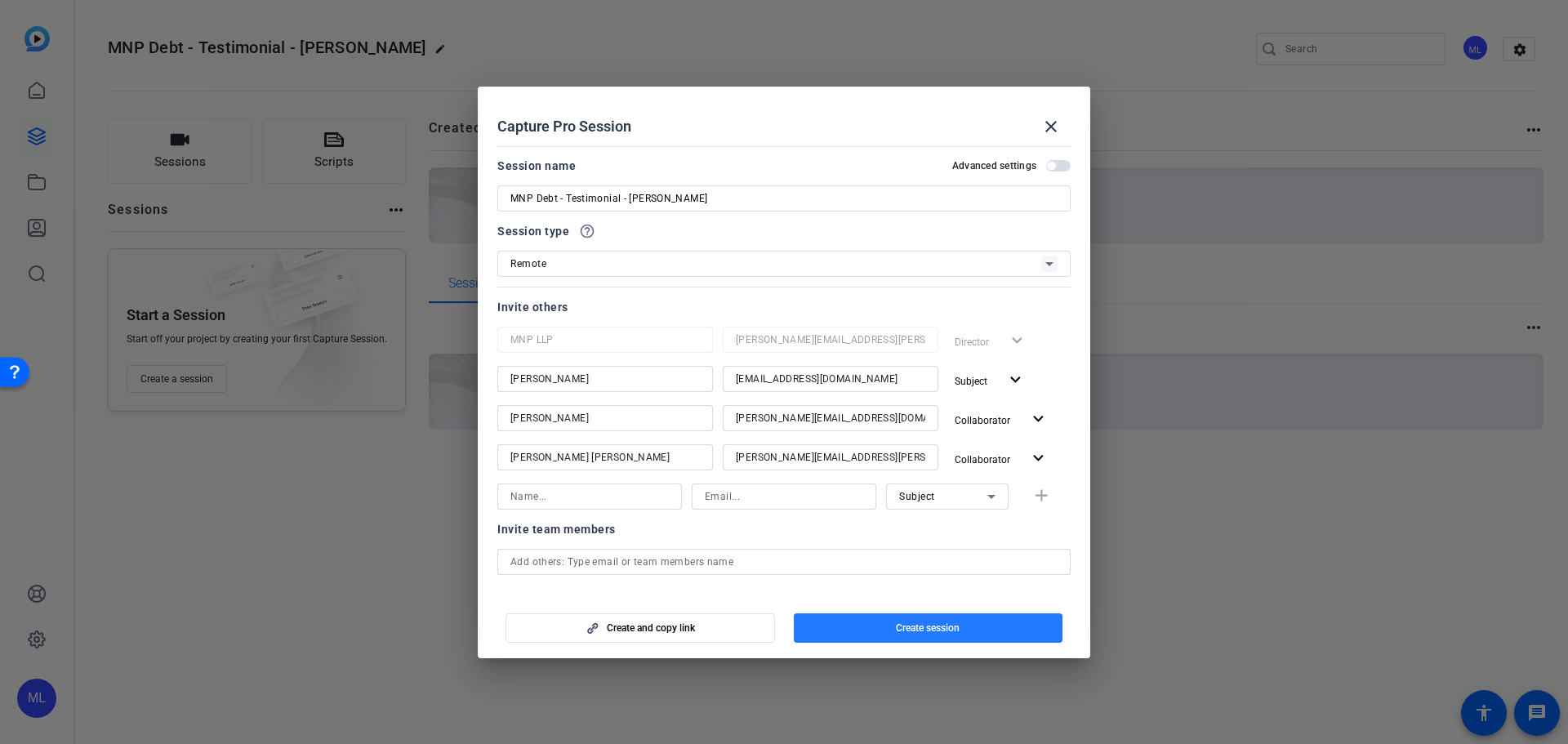
click at [925, 625] on span "Create session" at bounding box center [928, 628] width 64 height 13
